Goal: Find specific page/section: Find specific page/section

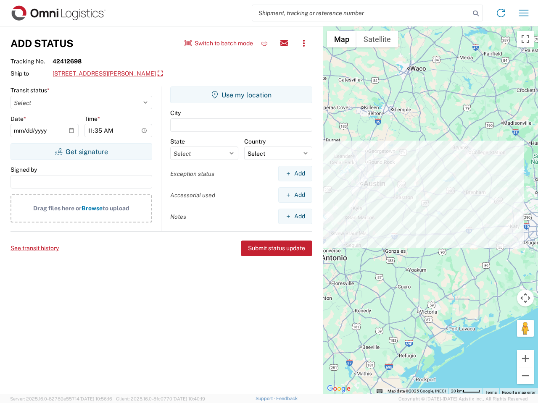
click at [361, 13] on input "search" at bounding box center [361, 13] width 218 height 16
click at [476, 13] on icon at bounding box center [476, 14] width 12 height 12
click at [501, 13] on icon at bounding box center [500, 12] width 13 height 13
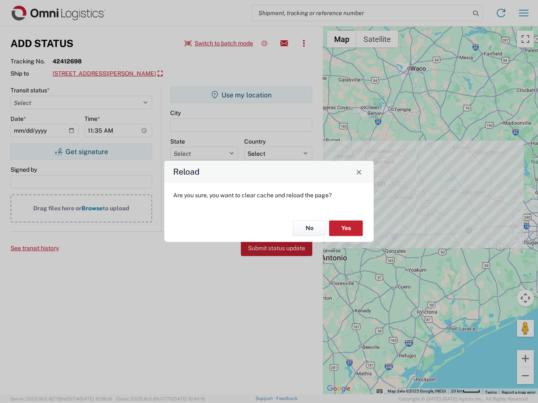
click at [524, 13] on div "Reload Are you sure, you want to clear cache and reload the page? No Yes" at bounding box center [269, 201] width 538 height 403
click at [219, 43] on div "Reload Are you sure, you want to clear cache and reload the page? No Yes" at bounding box center [269, 201] width 538 height 403
click at [264, 43] on div "Reload Are you sure, you want to clear cache and reload the page? No Yes" at bounding box center [269, 201] width 538 height 403
click at [284, 43] on div "Reload Are you sure, you want to clear cache and reload the page? No Yes" at bounding box center [269, 201] width 538 height 403
click at [304, 43] on div "Reload Are you sure, you want to clear cache and reload the page? No Yes" at bounding box center [269, 201] width 538 height 403
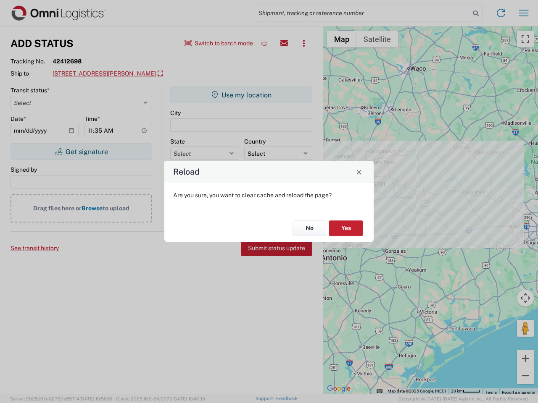
click at [126, 74] on div "Reload Are you sure, you want to clear cache and reload the page? No Yes" at bounding box center [269, 201] width 538 height 403
click at [81, 152] on div "Reload Are you sure, you want to clear cache and reload the page? No Yes" at bounding box center [269, 201] width 538 height 403
